Goal: Information Seeking & Learning: Learn about a topic

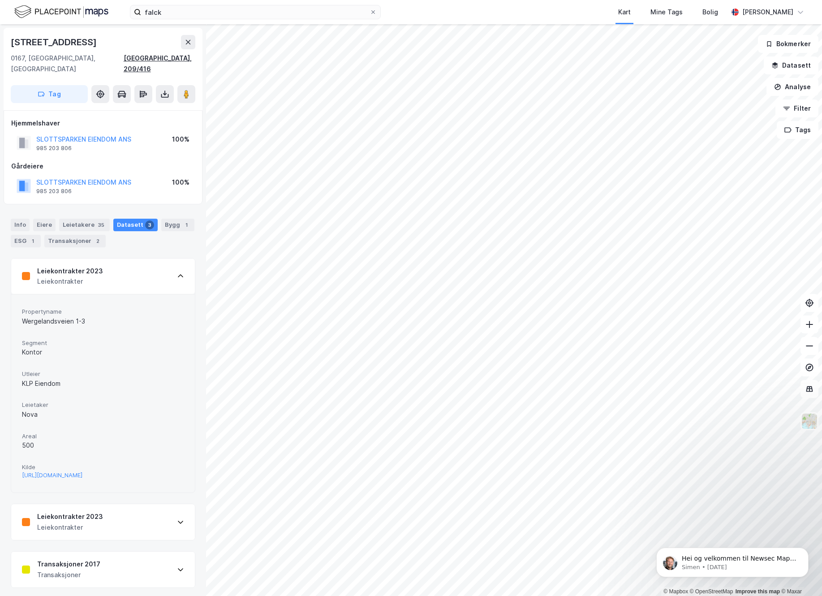
click at [175, 61] on div "© Mapbox © OpenStreetMap Improve this map © Maxar Wergelandsveien 1 0167, Oslo,…" at bounding box center [411, 310] width 822 height 572
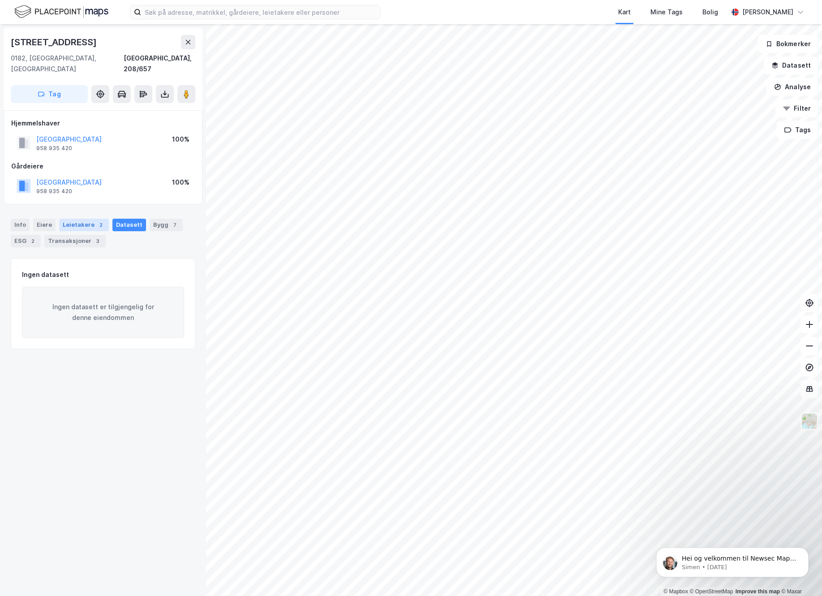
click at [77, 219] on div "Leietakere 2" at bounding box center [84, 225] width 50 height 13
